Goal: Information Seeking & Learning: Find specific page/section

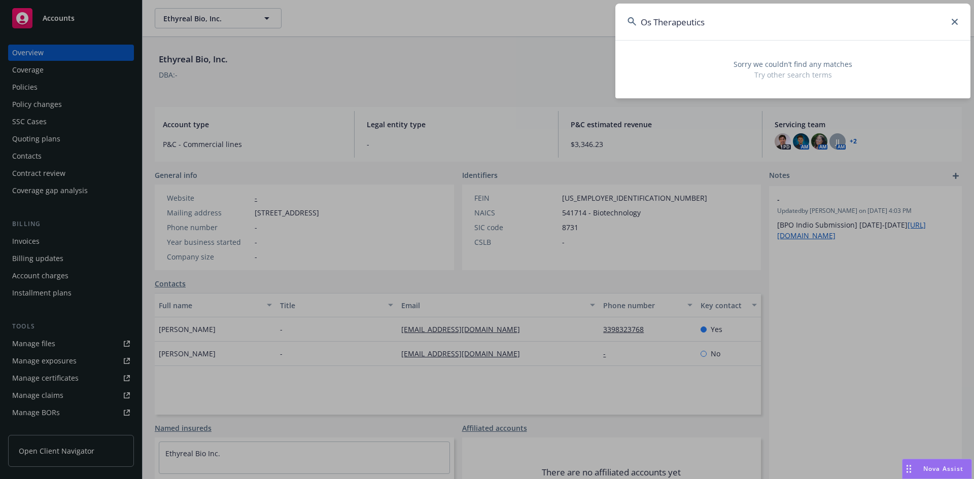
click at [747, 11] on input "Os Therapeutics" at bounding box center [792, 22] width 355 height 37
type input "O"
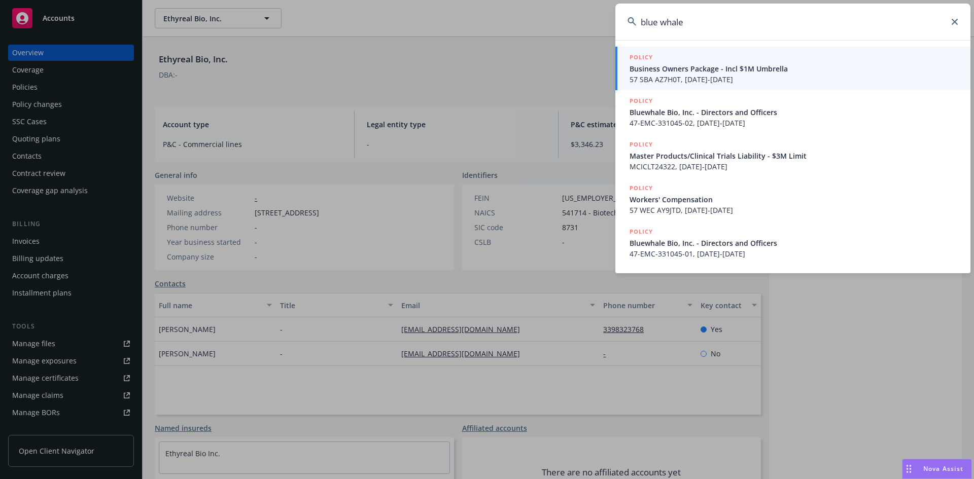
click at [662, 22] on input "blue whale" at bounding box center [792, 22] width 355 height 37
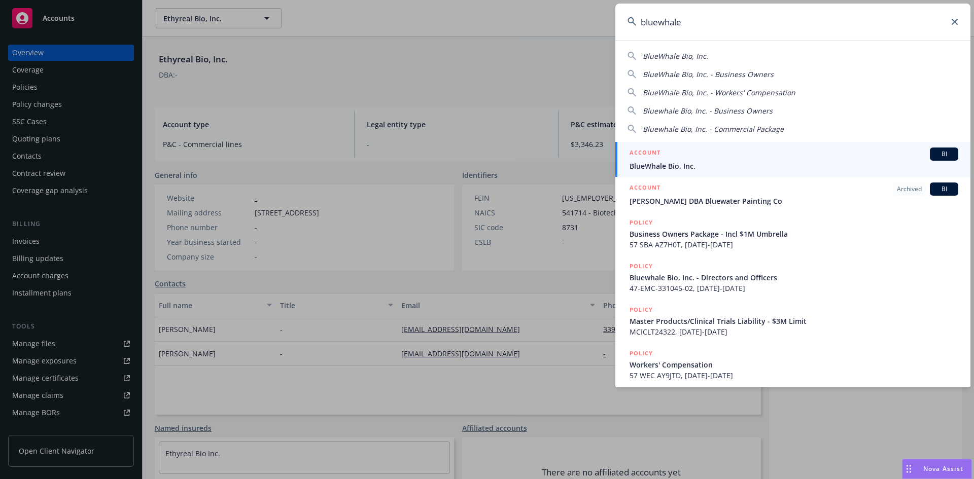
type input "bluewhale"
click at [693, 162] on span "BlueWhale Bio, Inc." at bounding box center [794, 166] width 329 height 11
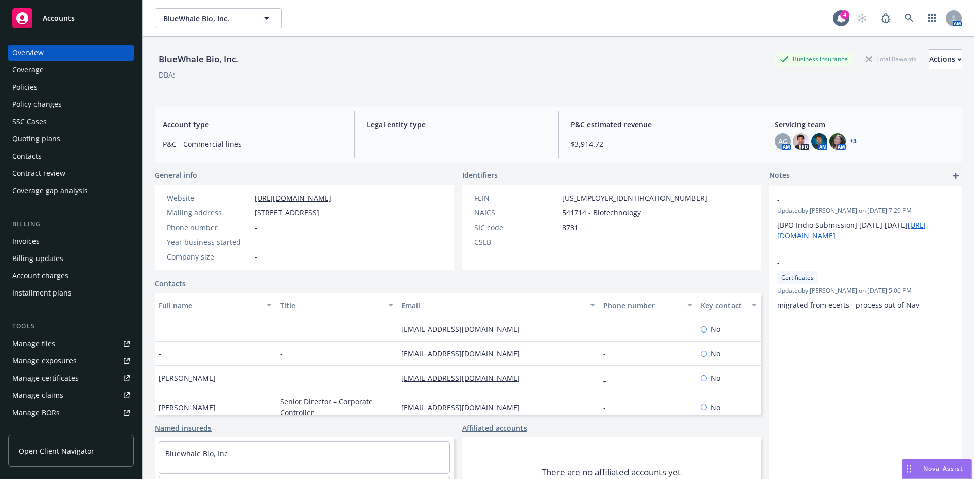
scroll to position [182, 0]
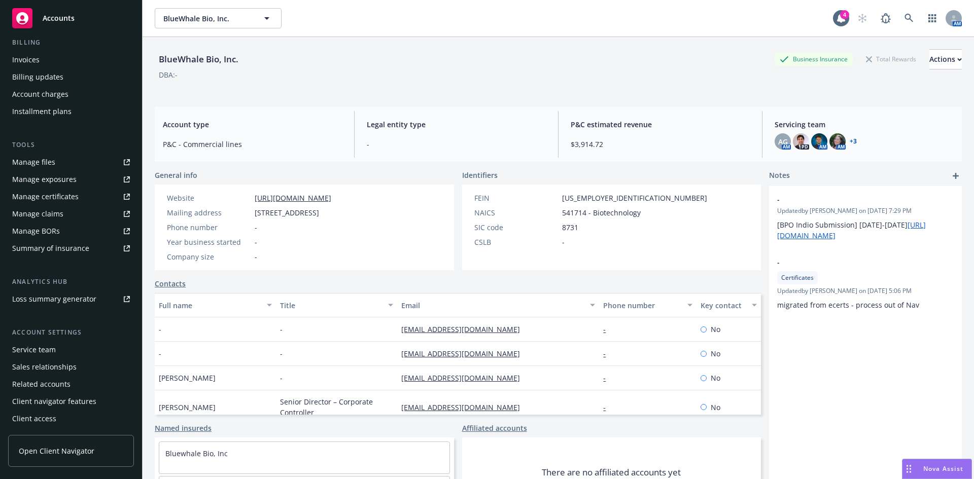
click at [44, 345] on div "Service team" at bounding box center [34, 350] width 44 height 16
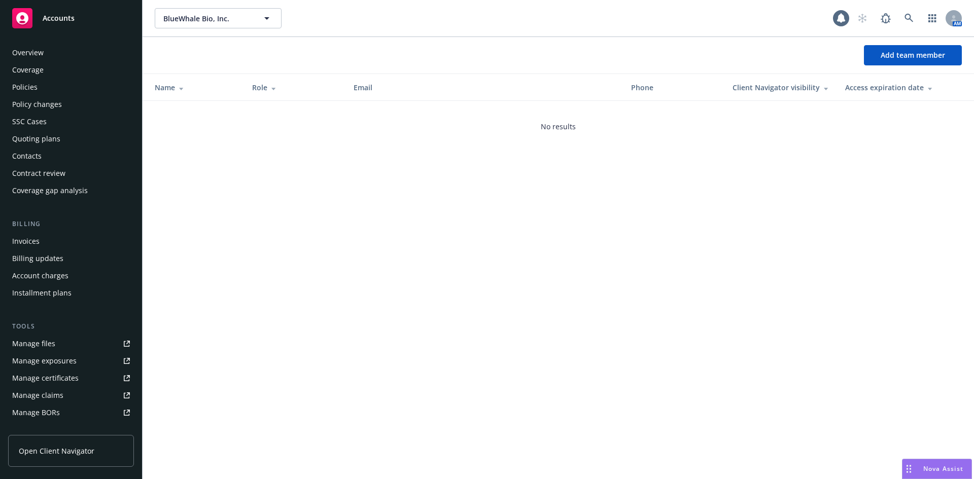
scroll to position [182, 0]
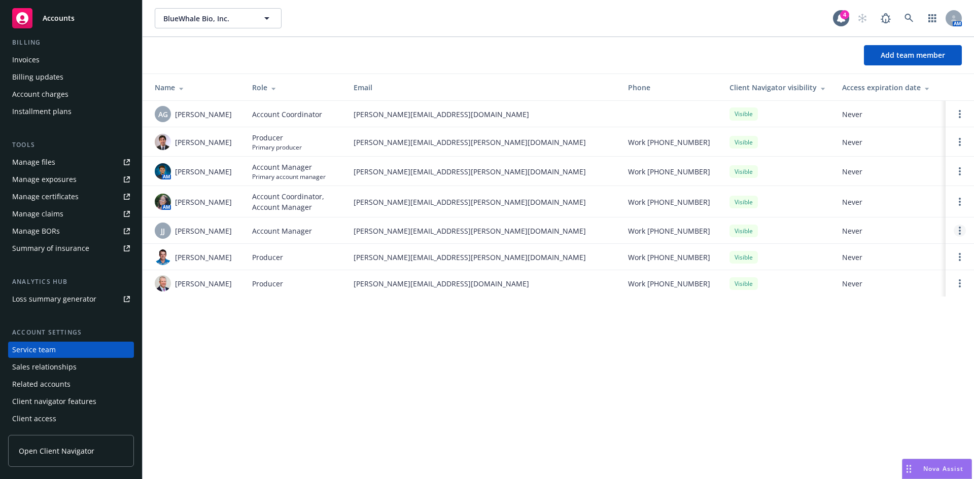
click at [962, 229] on link "Open options" at bounding box center [960, 231] width 12 height 12
click at [875, 196] on link "Remove account manager" at bounding box center [879, 202] width 147 height 20
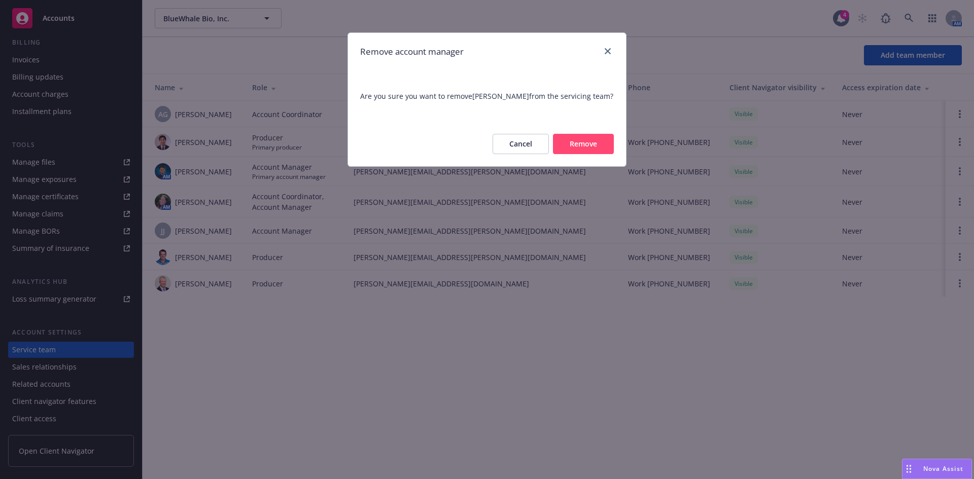
click at [585, 136] on button "Remove" at bounding box center [583, 144] width 61 height 20
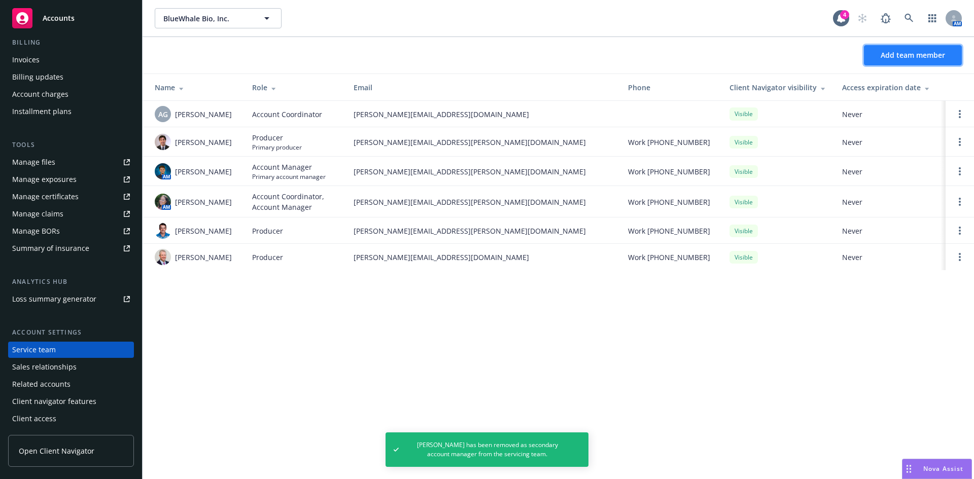
click at [907, 55] on span "Add team member" at bounding box center [913, 55] width 64 height 10
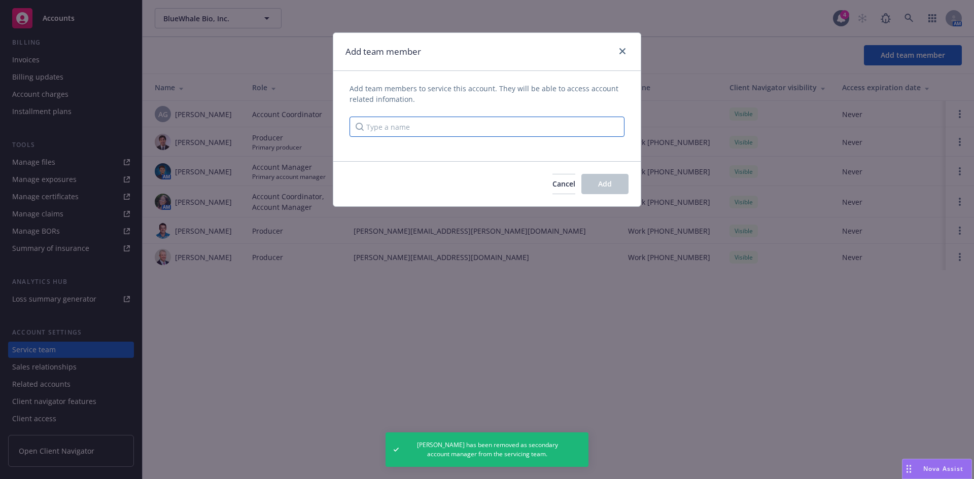
click at [494, 129] on input "Type a name" at bounding box center [487, 127] width 275 height 20
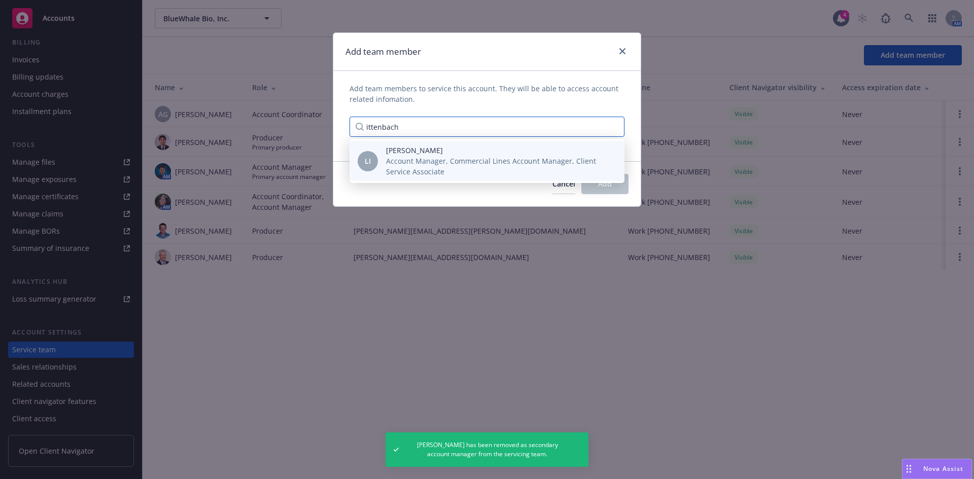
type input "ittenbach"
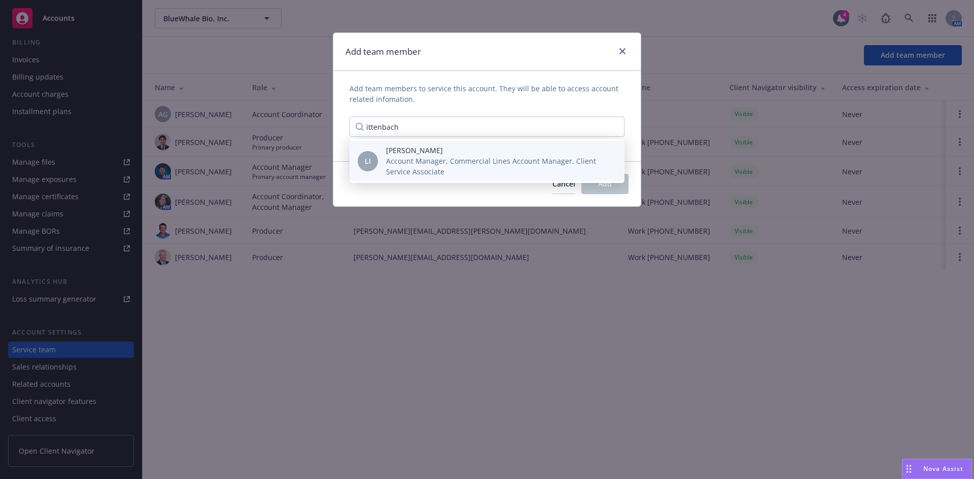
click at [443, 171] on span "Account Manager, Commercial Lines Account Manager, Client Service Associate" at bounding box center [497, 166] width 222 height 21
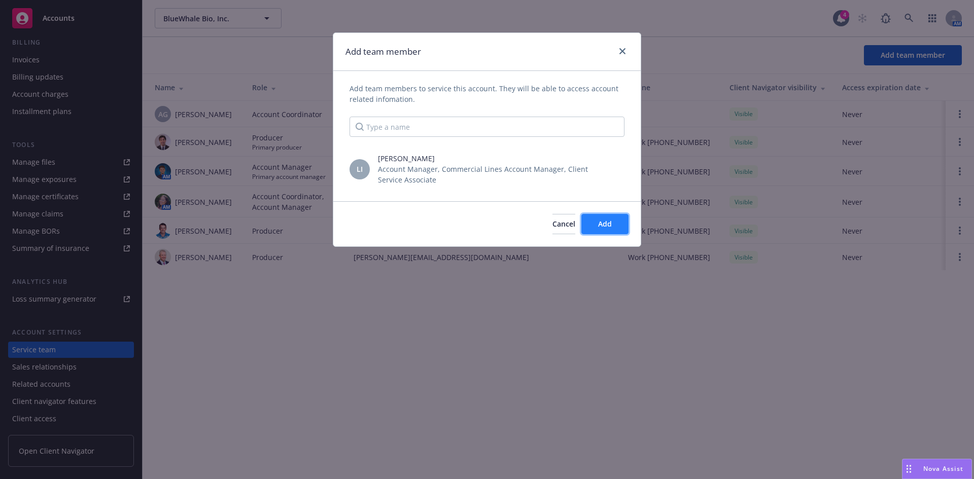
click at [604, 223] on span "Add" at bounding box center [605, 224] width 14 height 10
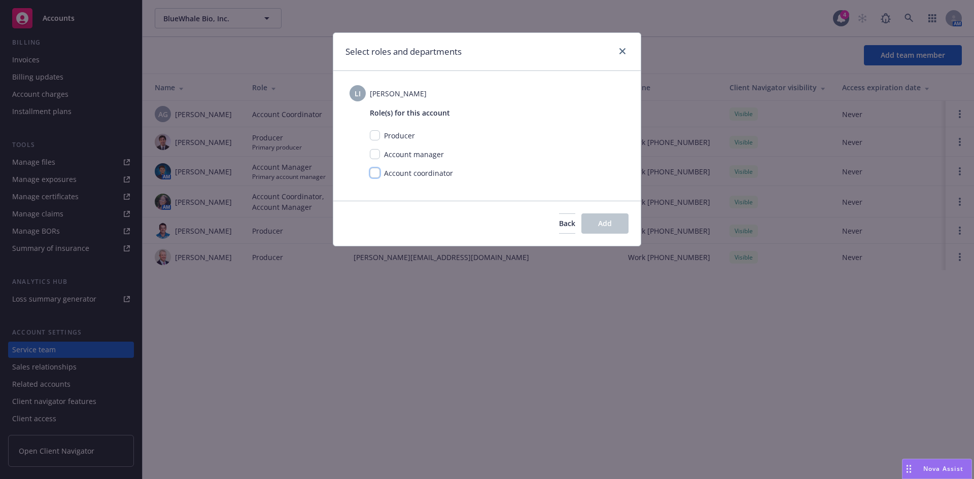
click at [371, 175] on input "checkbox" at bounding box center [375, 173] width 10 height 10
checkbox input "true"
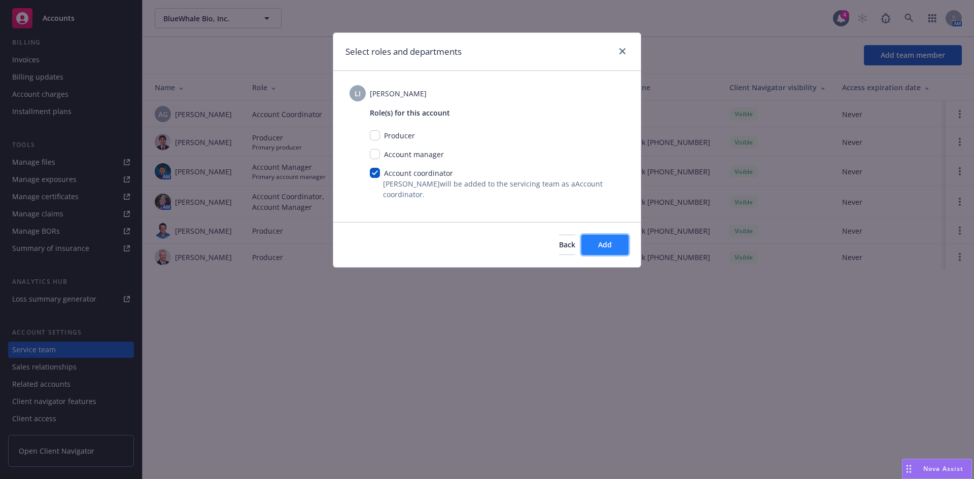
click at [611, 246] on span "Add" at bounding box center [605, 245] width 14 height 10
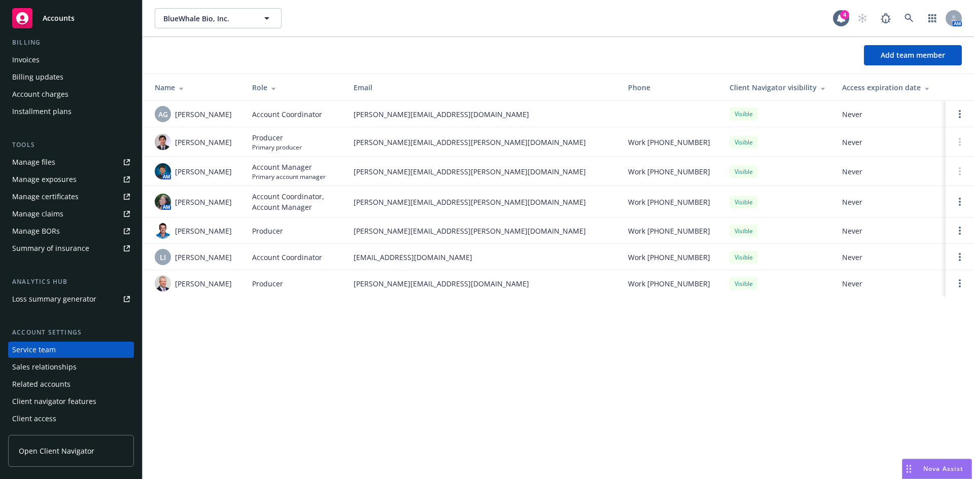
click at [396, 338] on div "BlueWhale Bio, Inc. BlueWhale Bio, Inc. 4 AM Add team member Name Role Email Ph…" at bounding box center [559, 239] width 832 height 479
click at [384, 391] on div "BlueWhale Bio, Inc. BlueWhale Bio, Inc. 4 AM Add team member Name Role Email Ph…" at bounding box center [559, 239] width 832 height 479
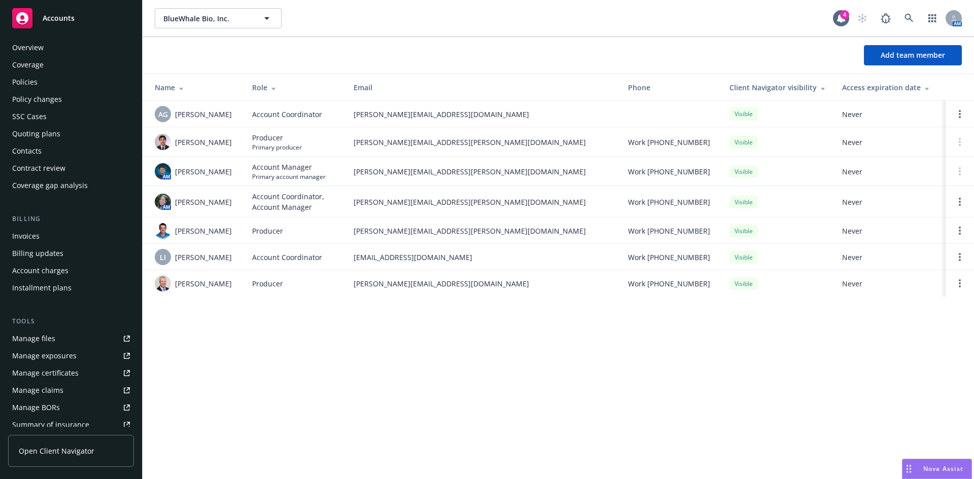
scroll to position [0, 0]
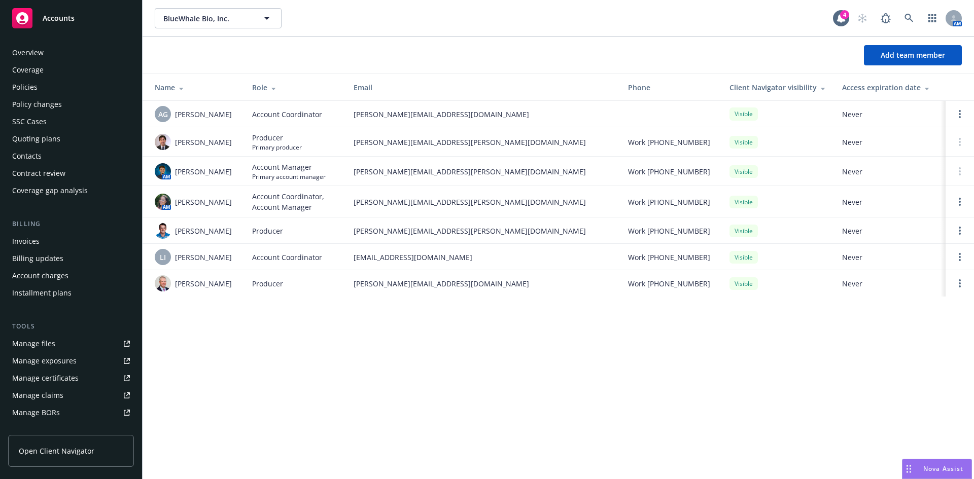
drag, startPoint x: 32, startPoint y: 87, endPoint x: 32, endPoint y: 100, distance: 13.2
click at [32, 87] on div "Policies" at bounding box center [24, 87] width 25 height 16
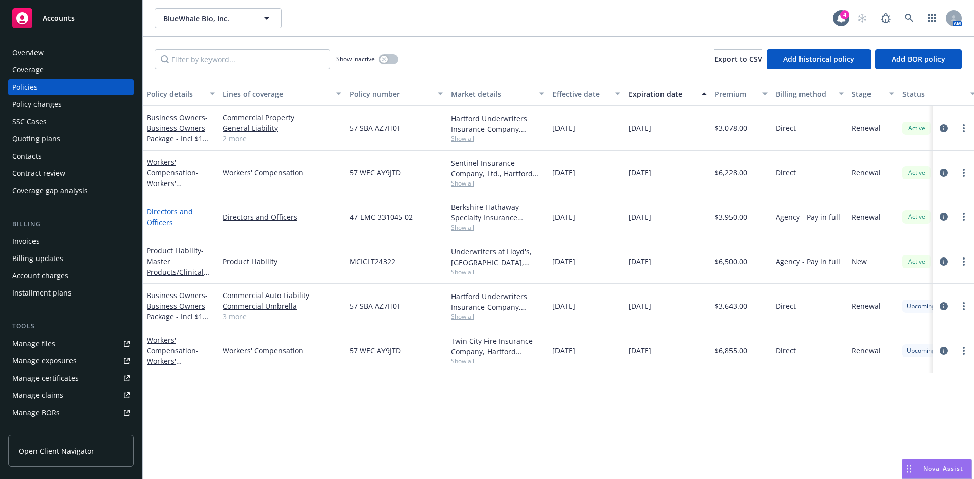
click at [165, 218] on link "Directors and Officers" at bounding box center [170, 217] width 46 height 20
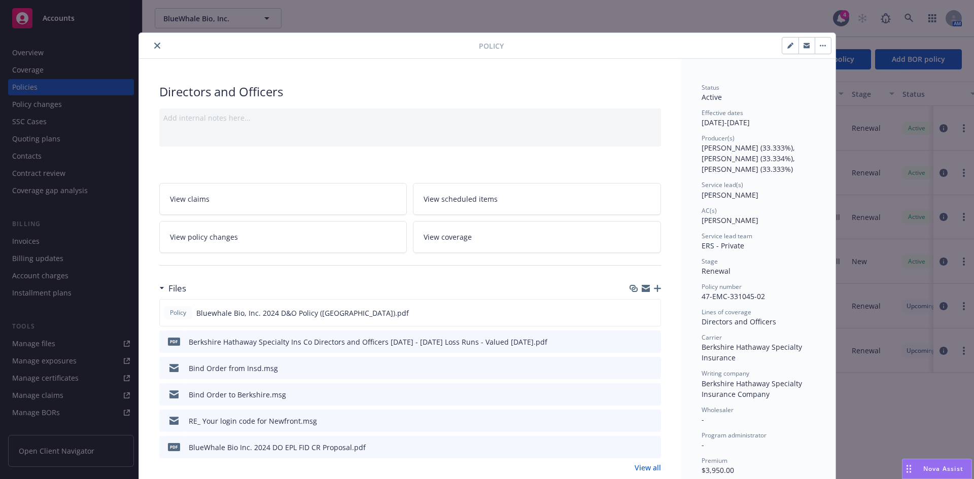
click at [154, 45] on icon "close" at bounding box center [157, 46] width 6 height 6
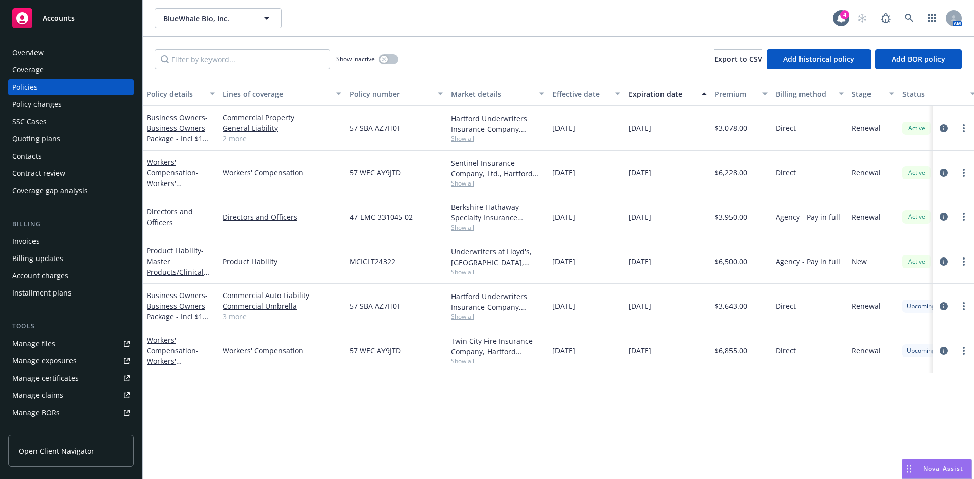
click at [28, 57] on div "Overview" at bounding box center [27, 53] width 31 height 16
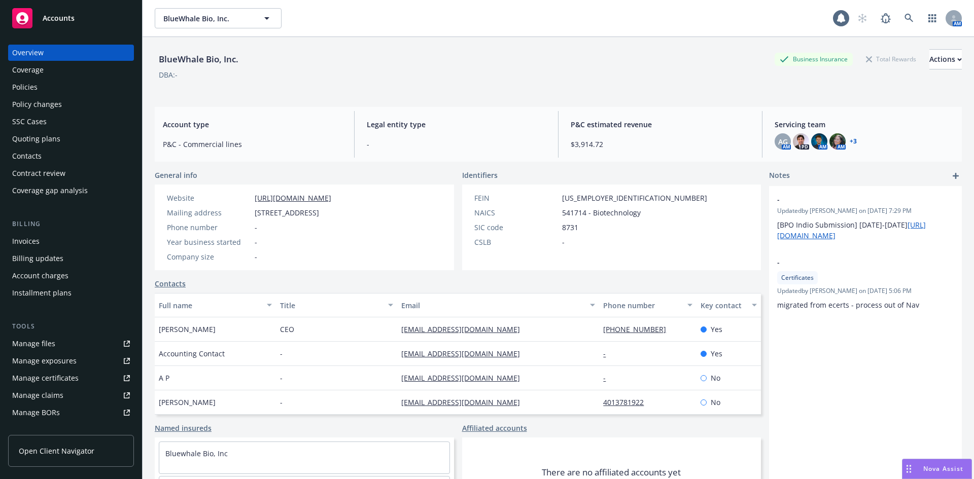
click at [197, 60] on div "BlueWhale Bio, Inc." at bounding box center [199, 59] width 88 height 13
copy div "BlueWhale Bio, Inc."
click at [24, 89] on div "Policies" at bounding box center [24, 87] width 25 height 16
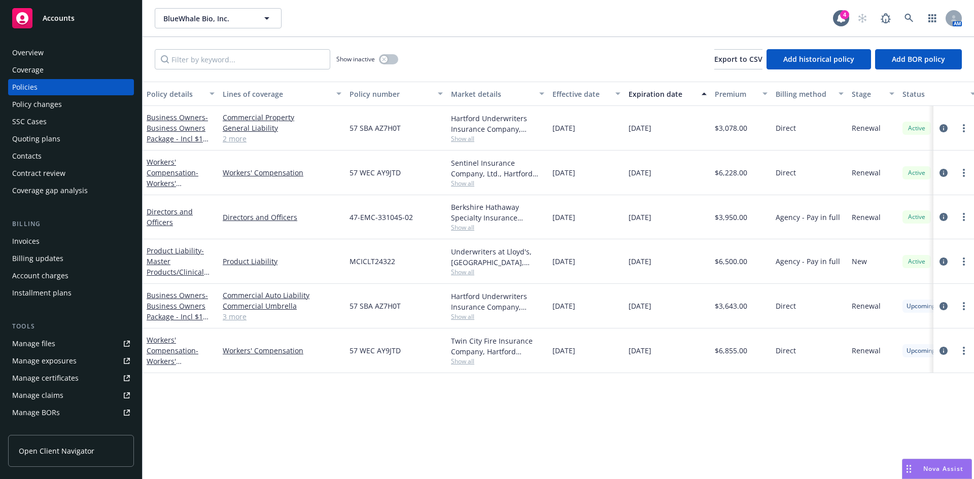
click at [116, 344] on link "Manage files" at bounding box center [71, 344] width 126 height 16
click at [379, 60] on button "button" at bounding box center [388, 59] width 19 height 10
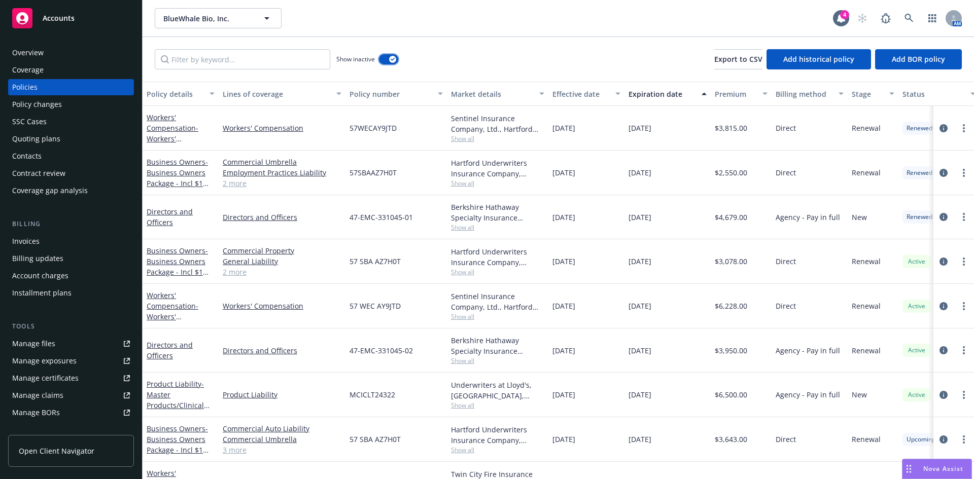
click at [386, 62] on button "button" at bounding box center [388, 59] width 19 height 10
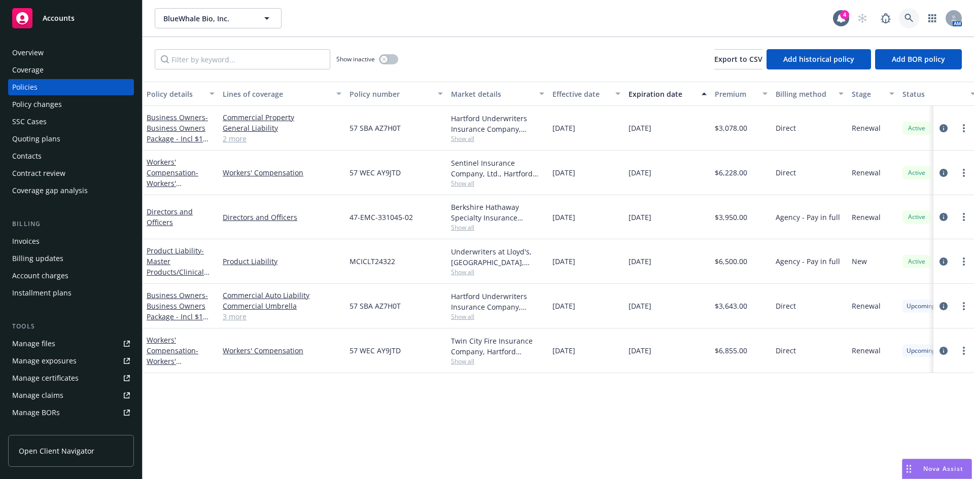
click at [907, 13] on link at bounding box center [909, 18] width 20 height 20
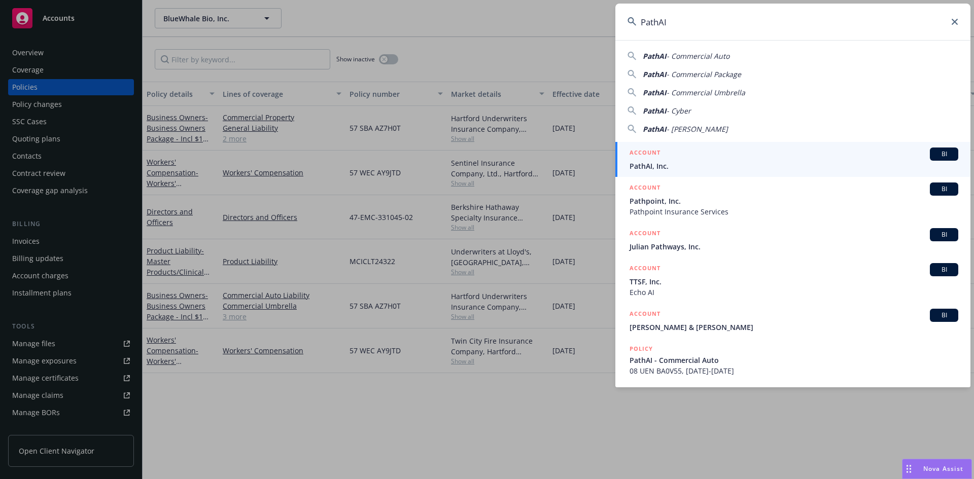
type input "PathAI"
click at [643, 156] on h5 "ACCOUNT" at bounding box center [645, 154] width 31 height 12
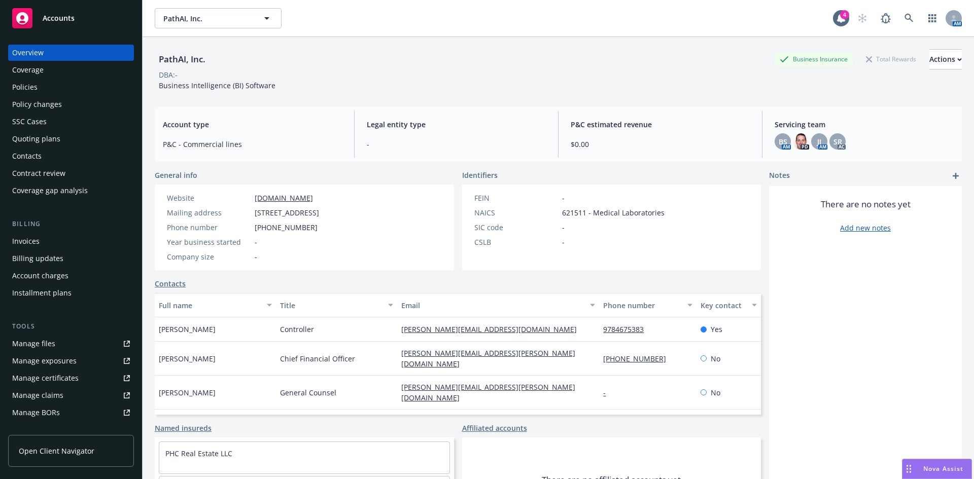
click at [33, 89] on div "Policies" at bounding box center [24, 87] width 25 height 16
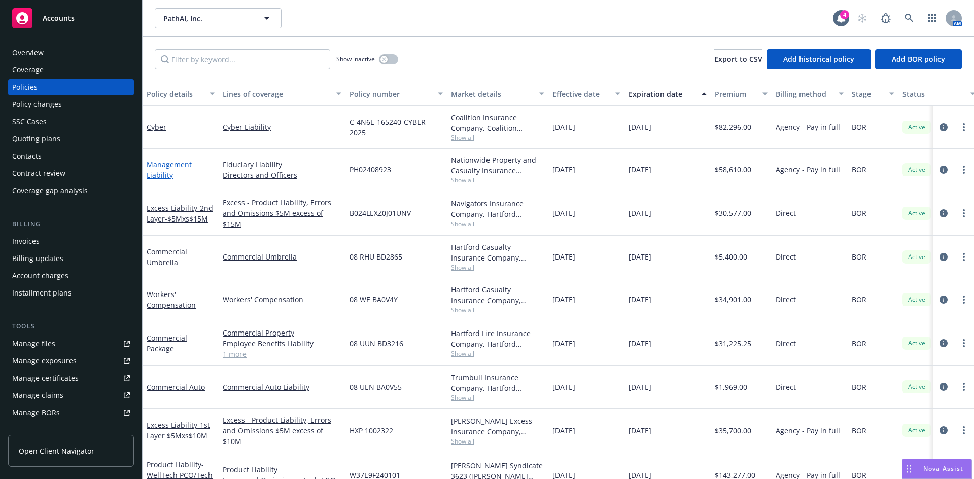
click at [151, 176] on link "Management Liability" at bounding box center [169, 170] width 45 height 20
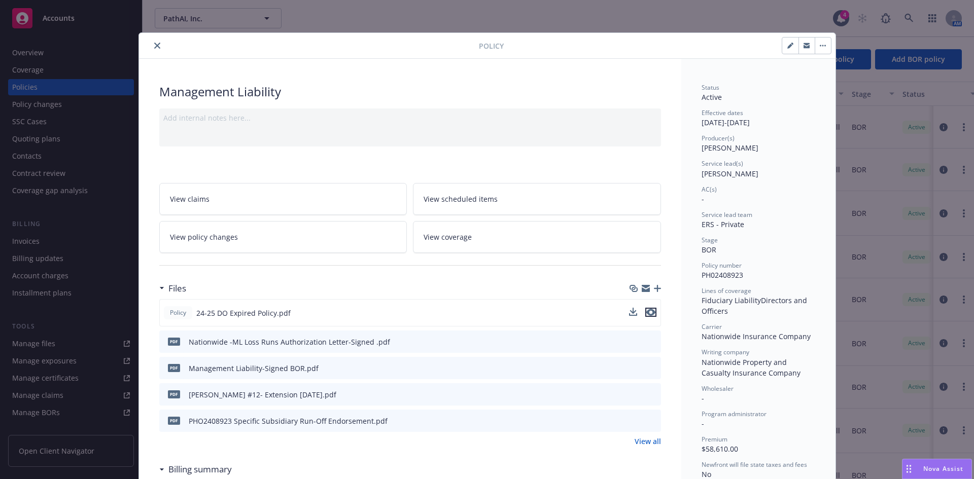
click at [646, 313] on icon "preview file" at bounding box center [650, 312] width 9 height 7
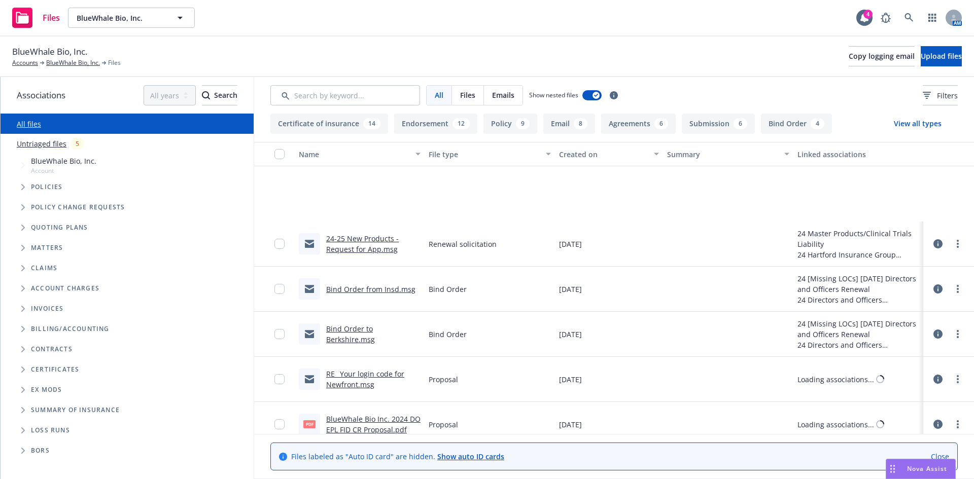
scroll to position [2308, 0]
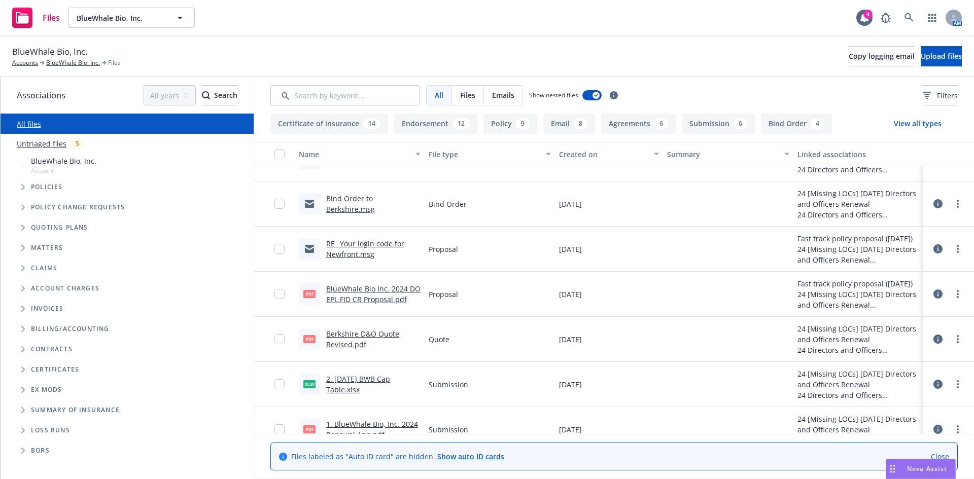
click at [376, 299] on link "BlueWhale Bio Inc. 2024 DO EPL FID CR Proposal.pdf" at bounding box center [373, 294] width 94 height 20
